Goal: Information Seeking & Learning: Learn about a topic

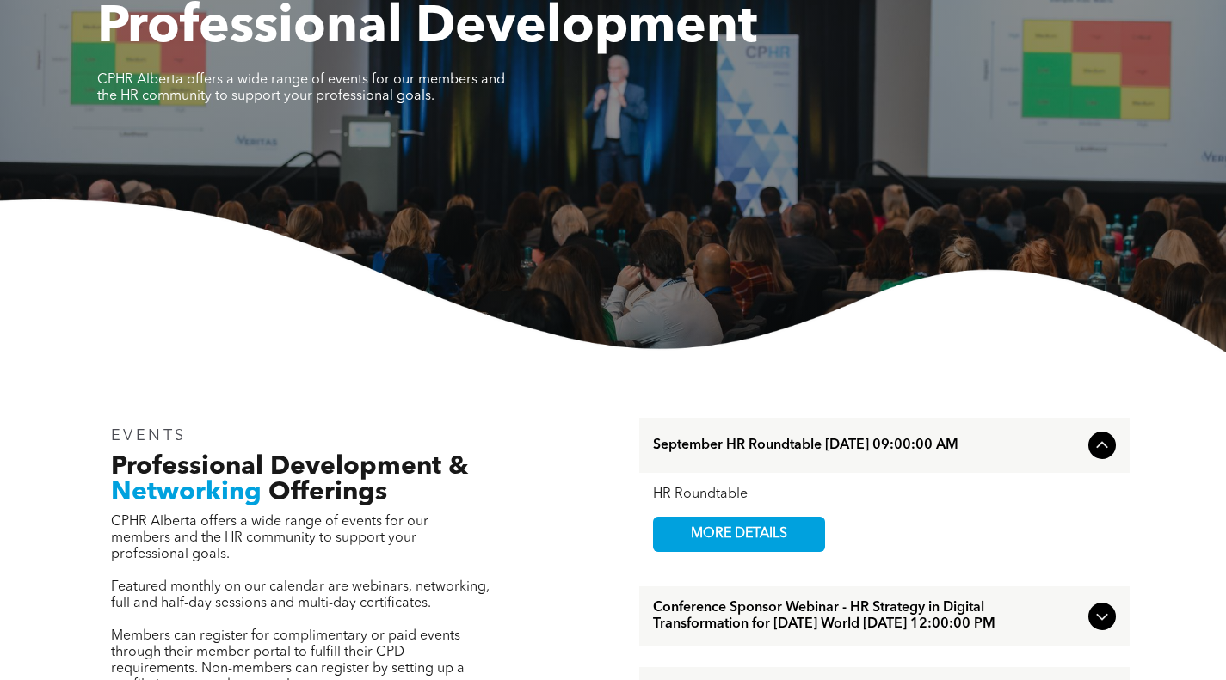
scroll to position [516, 0]
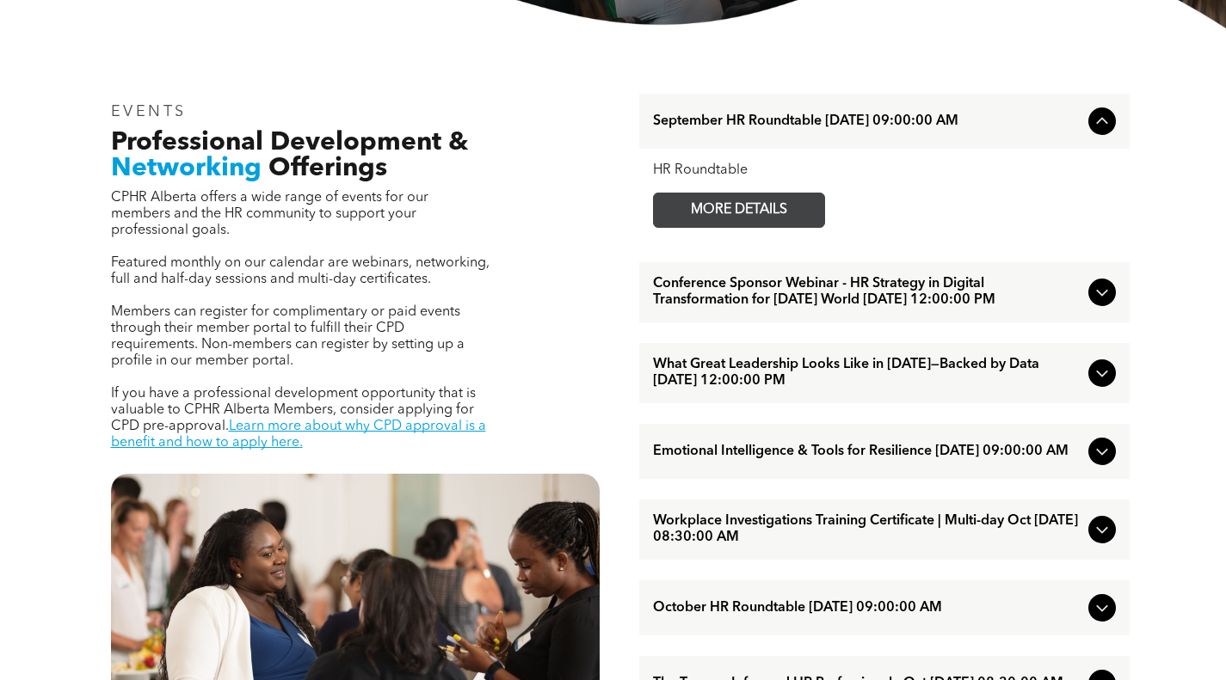
click at [742, 212] on span "MORE DETAILS" at bounding box center [739, 211] width 136 height 34
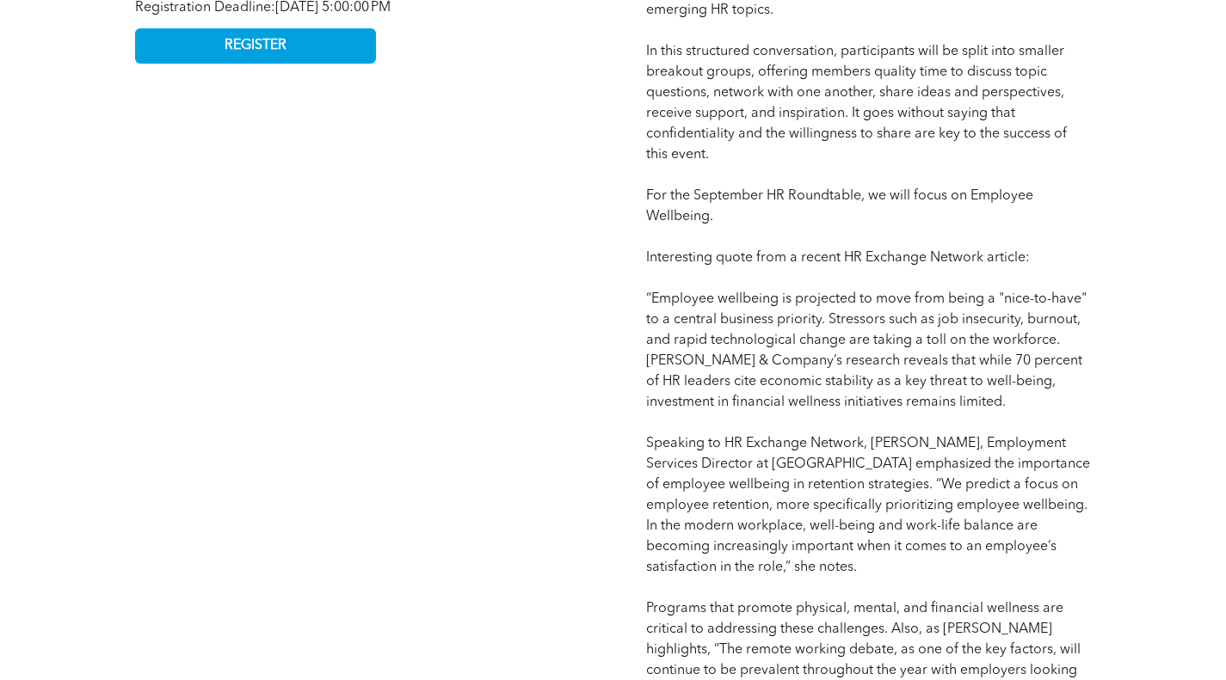
scroll to position [1032, 0]
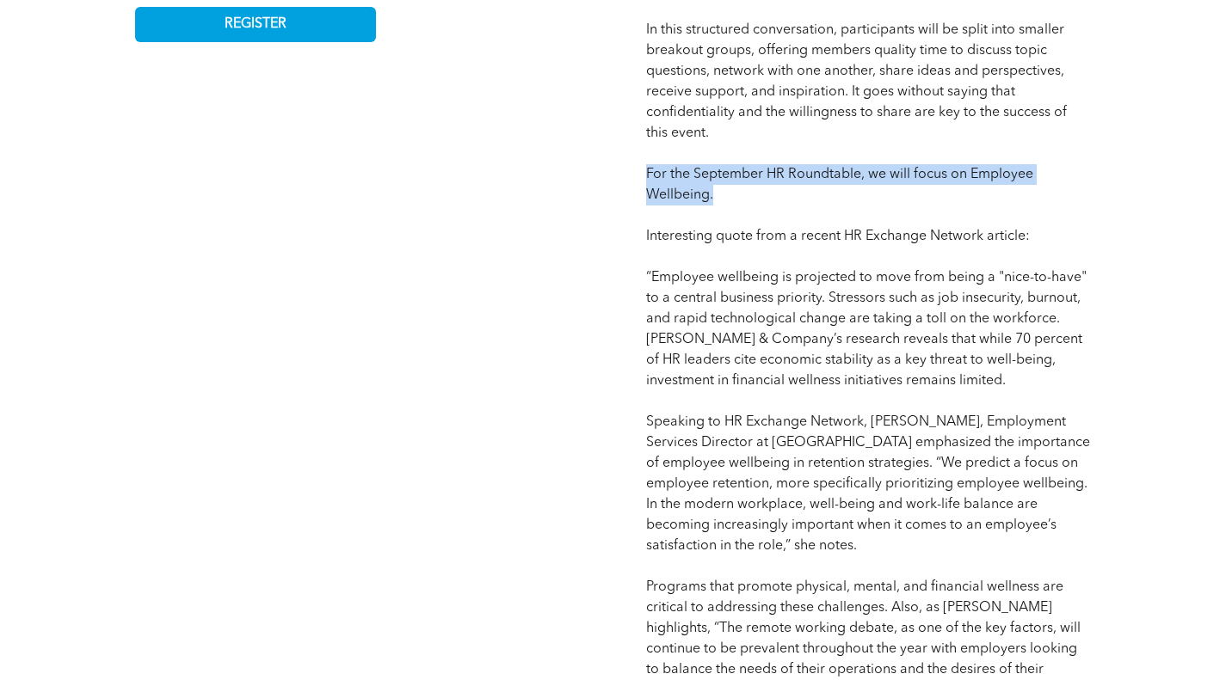
drag, startPoint x: 645, startPoint y: 172, endPoint x: 733, endPoint y: 199, distance: 91.7
click at [733, 199] on div "Competency: Guide, Coach, and Advise CPD: # 1 (Upon confirmation of attendance …" at bounding box center [868, 683] width 472 height 1838
copy span "For the September HR Roundtable, we will focus on Employee Wellbeing."
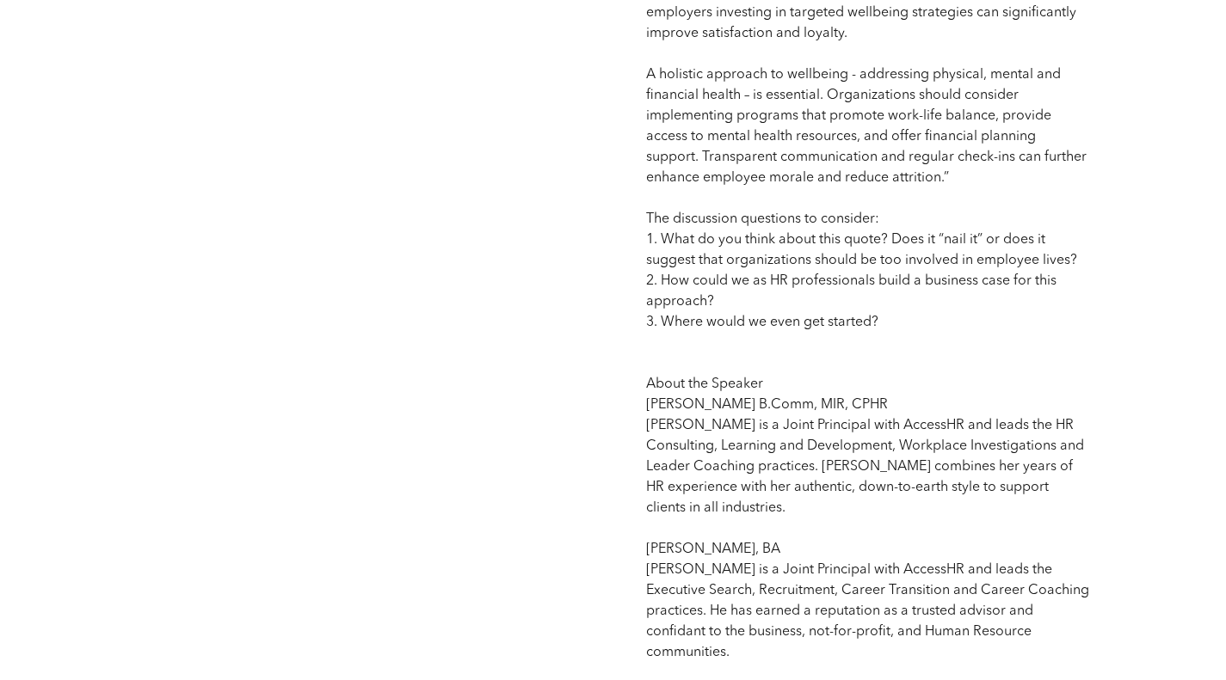
scroll to position [1978, 0]
